Goal: Find specific page/section: Find specific page/section

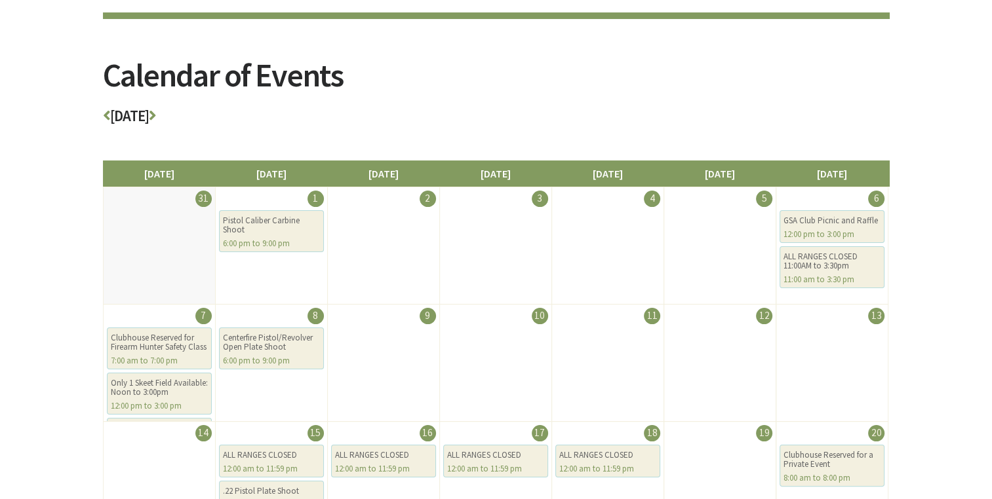
scroll to position [131, 0]
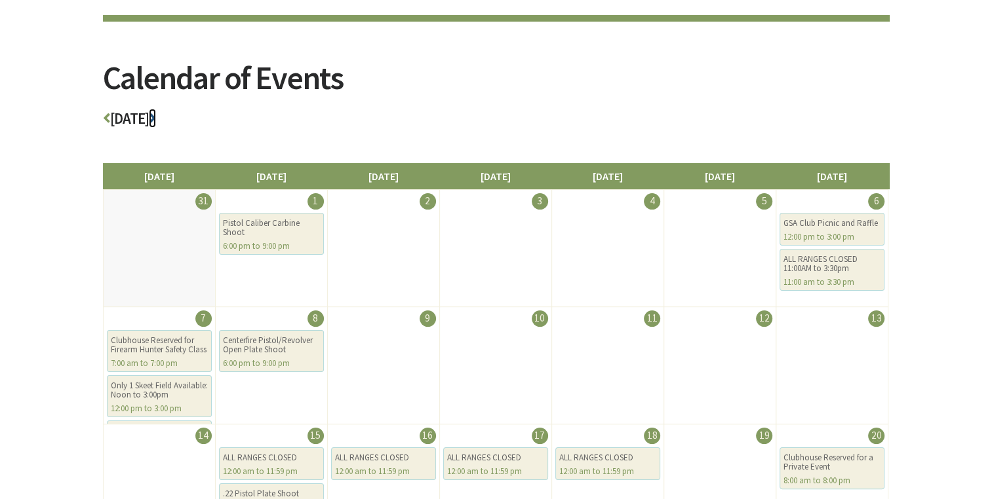
click at [156, 115] on icon at bounding box center [152, 118] width 7 height 15
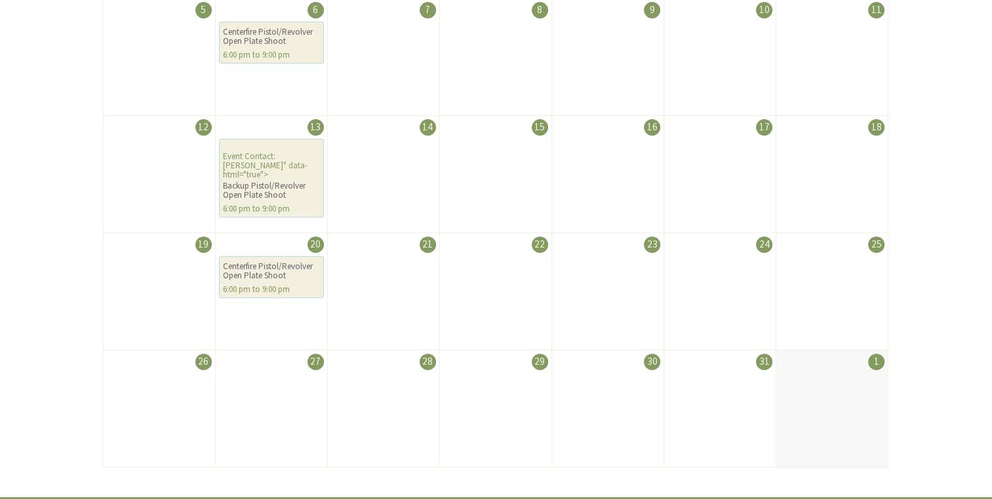
scroll to position [498, 0]
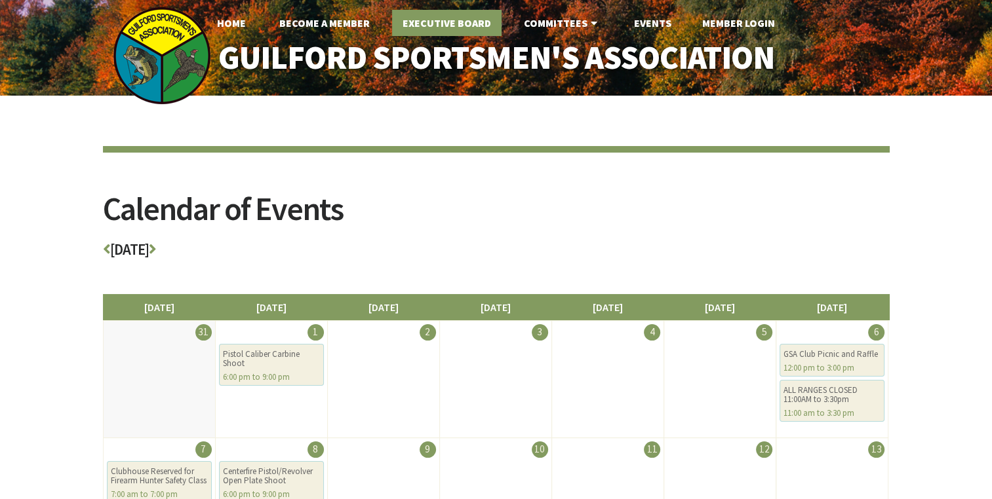
click at [476, 22] on link "Executive Board" at bounding box center [446, 23] width 109 height 26
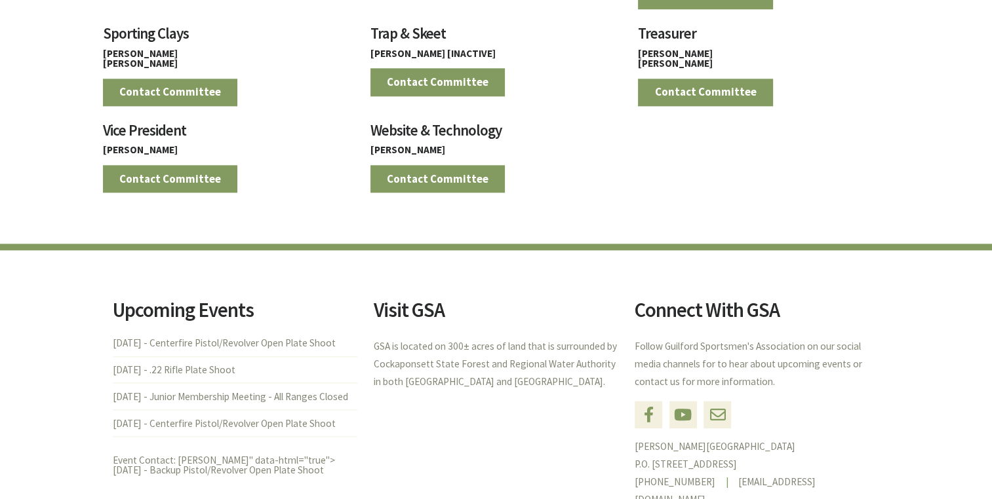
scroll to position [1547, 0]
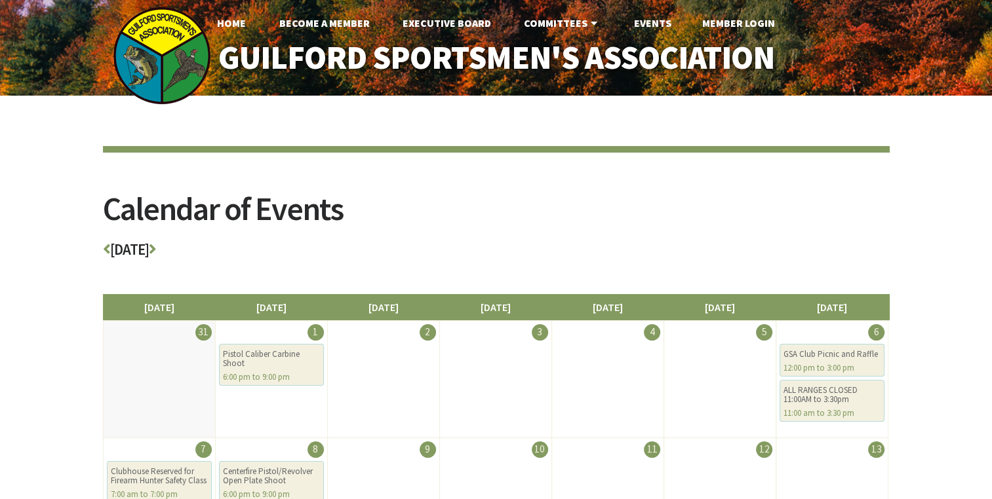
click at [545, 182] on article "Calendar of Events [DATE] [DATE] [DATE] [DATE] [DATE] [DATE] [DATE] [DATE] 31 1…" at bounding box center [496, 243] width 786 height 195
